Goal: Navigation & Orientation: Find specific page/section

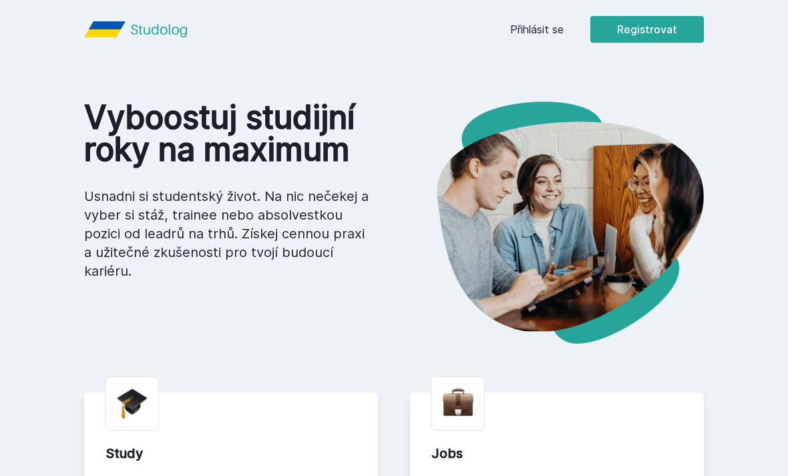
click at [557, 31] on link "Přihlásit se" at bounding box center [536, 29] width 53 height 16
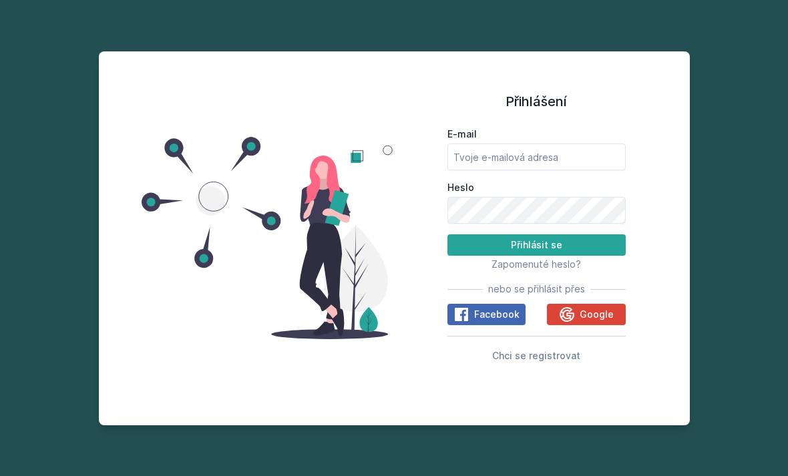
click at [591, 321] on span "Google" at bounding box center [597, 314] width 34 height 13
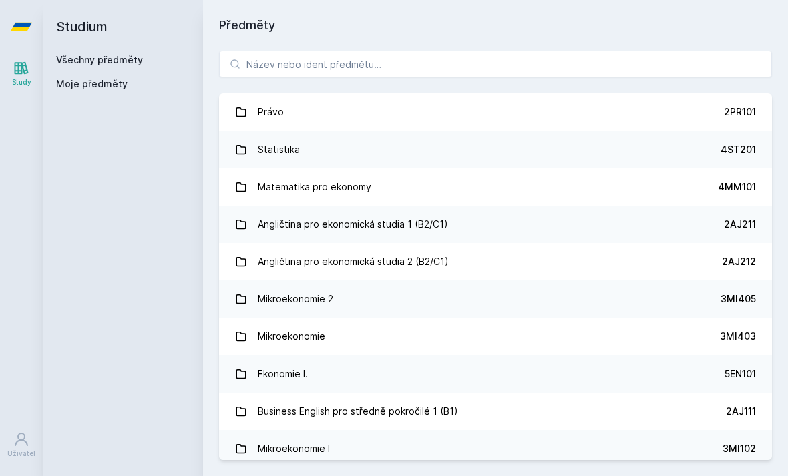
scroll to position [1, 0]
click at [341, 107] on link "Právo 2PR101" at bounding box center [495, 111] width 553 height 37
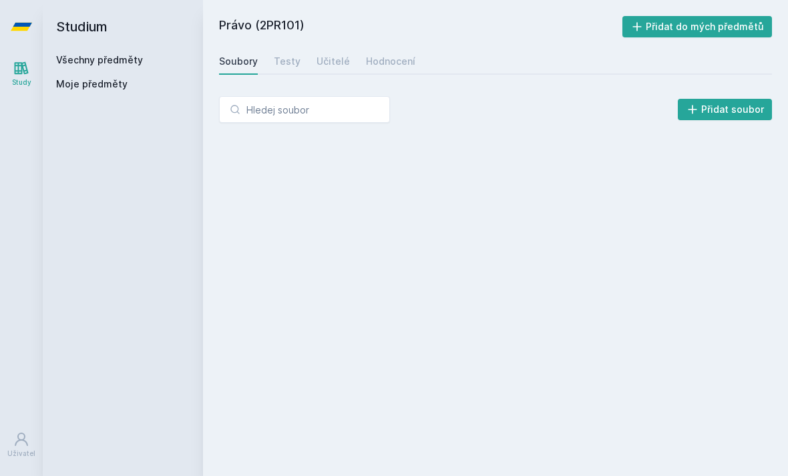
click at [334, 63] on div "Učitelé" at bounding box center [332, 61] width 33 height 13
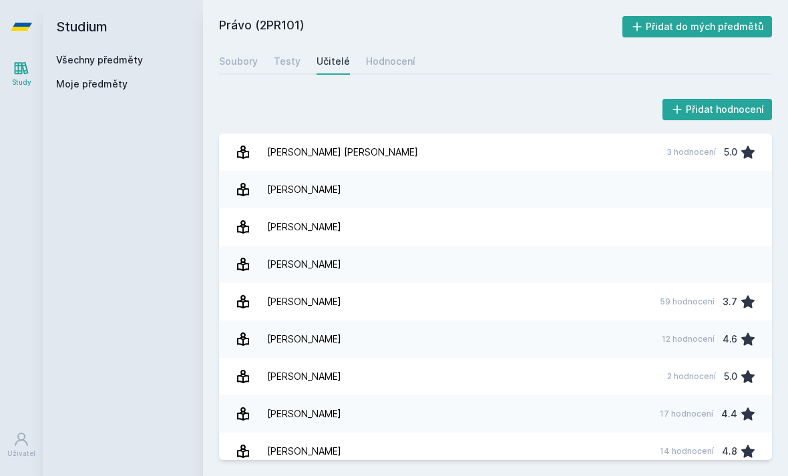
click at [247, 55] on div "Soubory" at bounding box center [238, 61] width 39 height 13
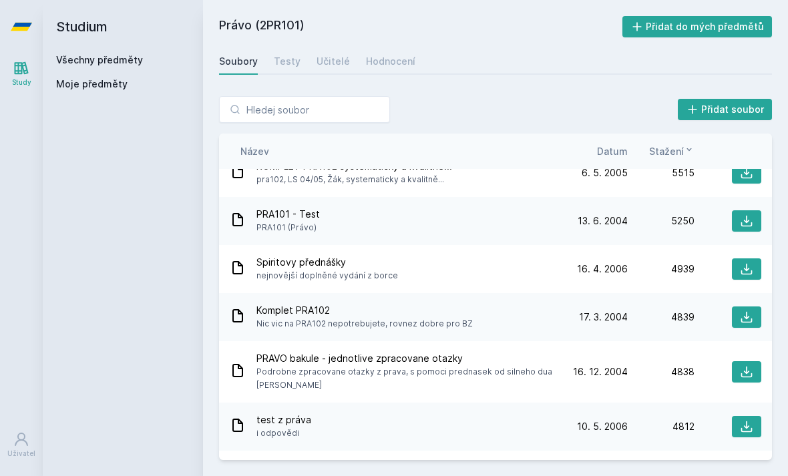
scroll to position [378, 0]
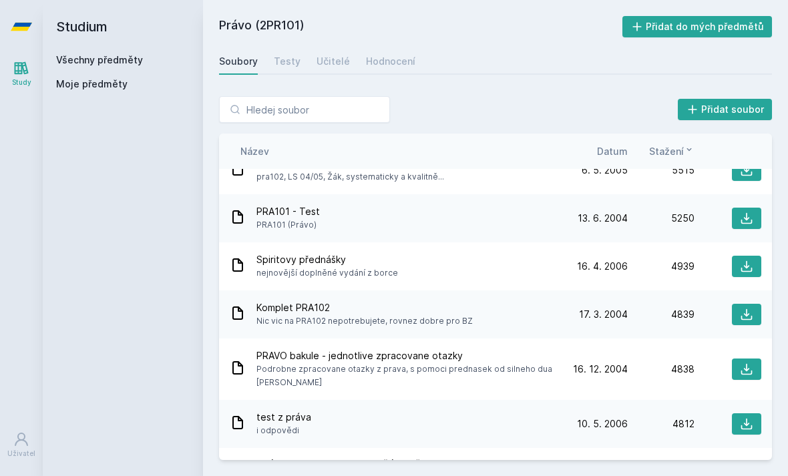
click at [740, 217] on icon at bounding box center [746, 218] width 13 height 13
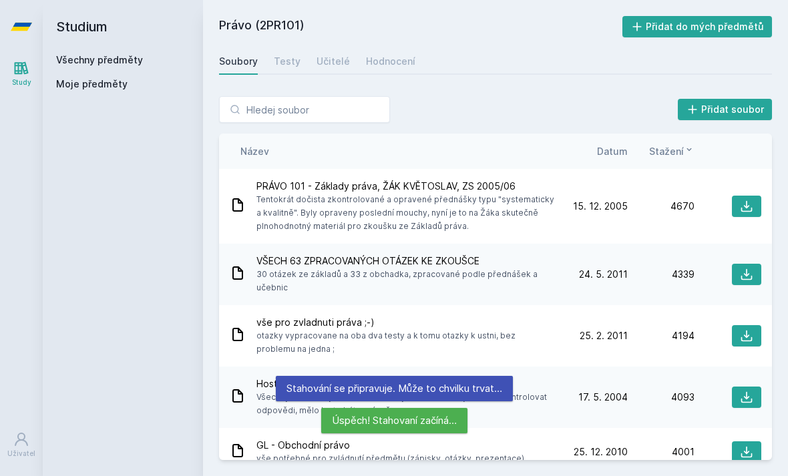
scroll to position [658, 0]
